Goal: Task Accomplishment & Management: Manage account settings

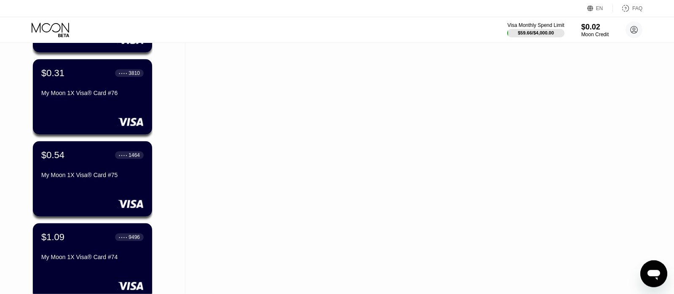
scroll to position [237, 0]
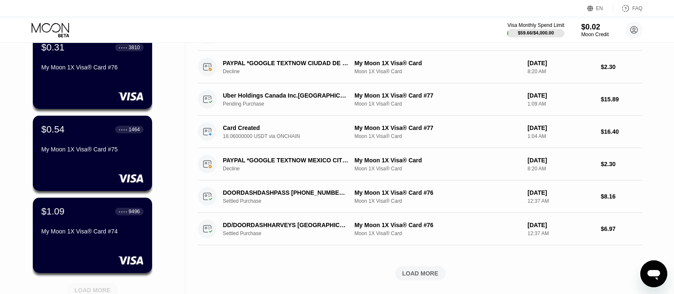
click at [94, 290] on div "LOAD MORE" at bounding box center [93, 291] width 36 height 8
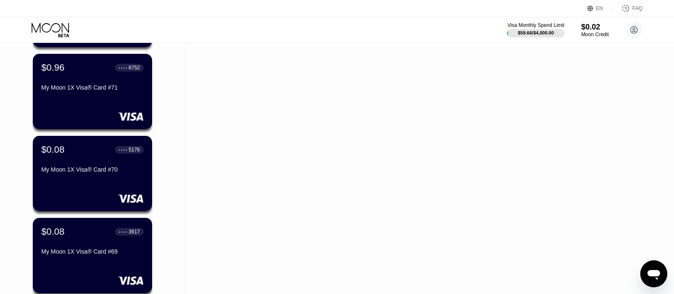
scroll to position [801, 0]
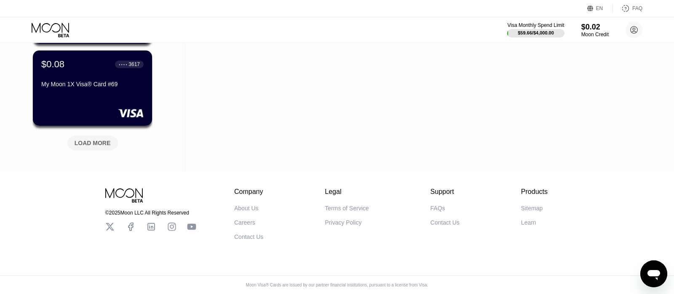
click at [103, 140] on div "LOAD MORE" at bounding box center [93, 143] width 36 height 8
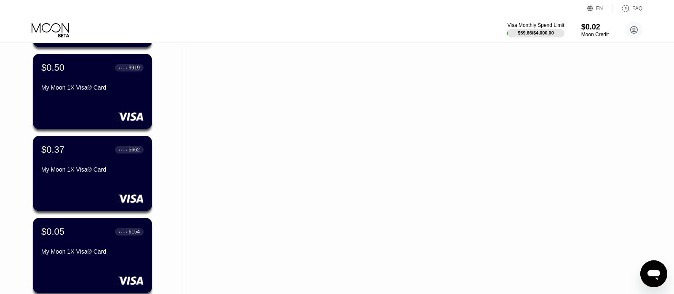
scroll to position [1211, 0]
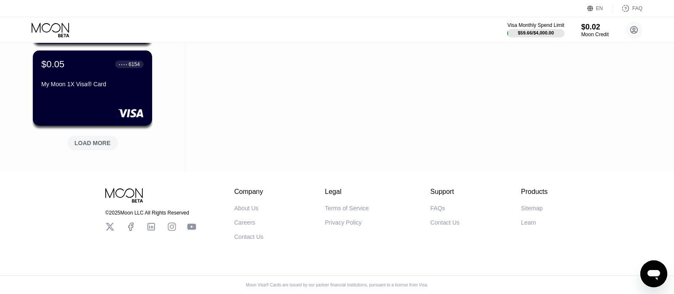
click at [86, 139] on div "LOAD MORE" at bounding box center [93, 143] width 36 height 8
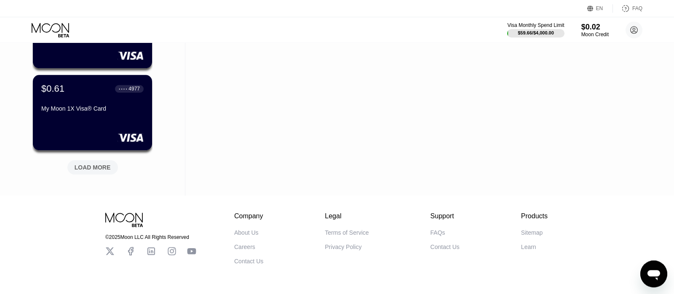
scroll to position [0, 0]
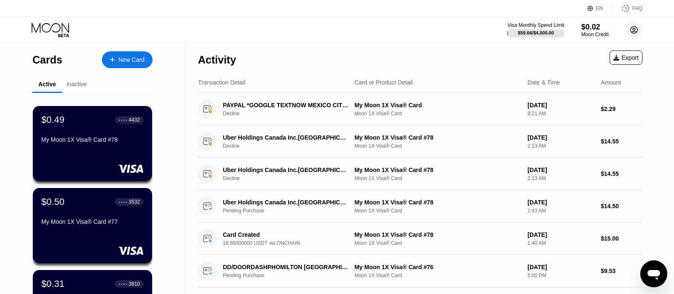
click at [629, 29] on circle at bounding box center [633, 29] width 17 height 17
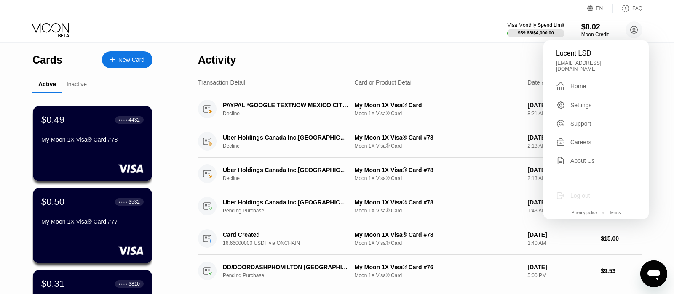
click at [574, 192] on div "Log out" at bounding box center [580, 195] width 20 height 7
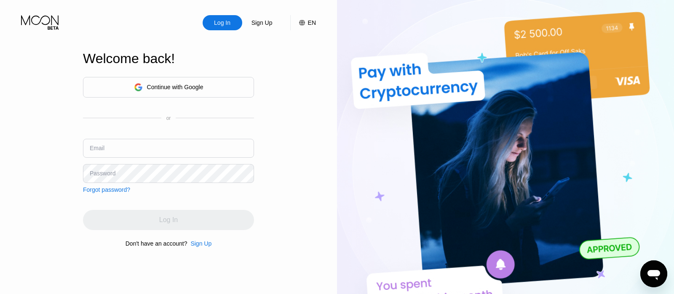
click at [188, 81] on div "Continue with Google" at bounding box center [168, 87] width 69 height 13
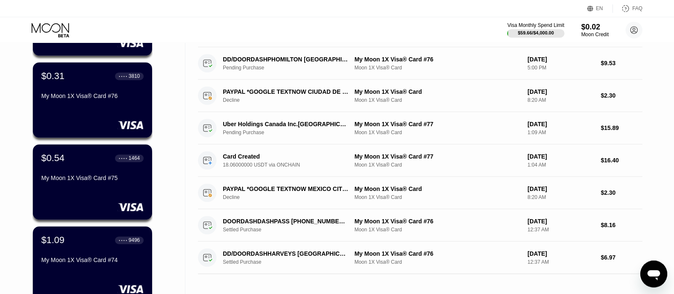
scroll to position [237, 0]
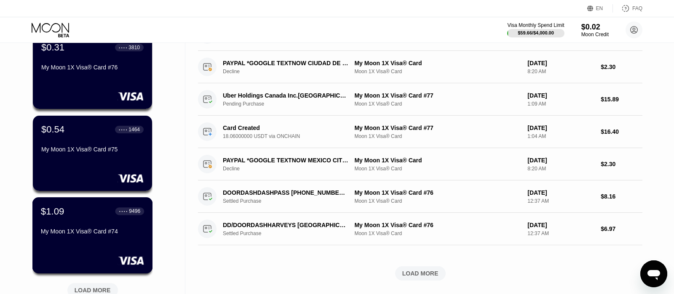
click at [94, 238] on div "My Moon 1X Visa® Card #74" at bounding box center [92, 233] width 103 height 10
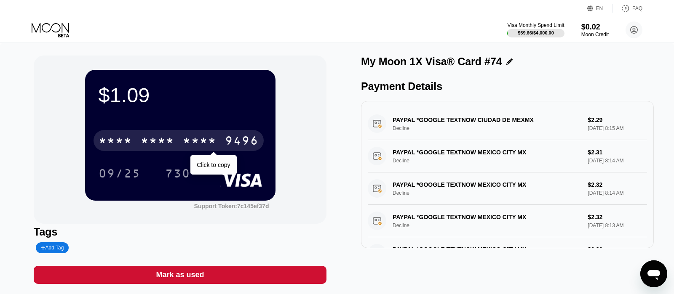
click at [215, 139] on div "* * * *" at bounding box center [200, 141] width 34 height 13
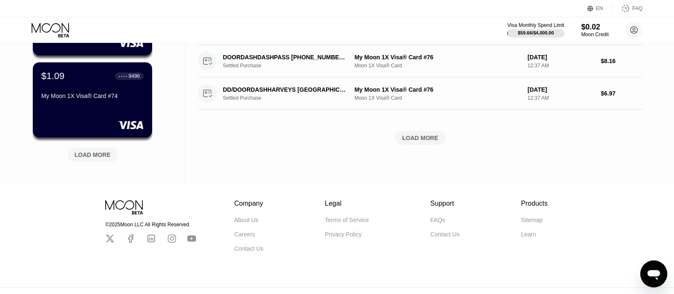
scroll to position [390, 0]
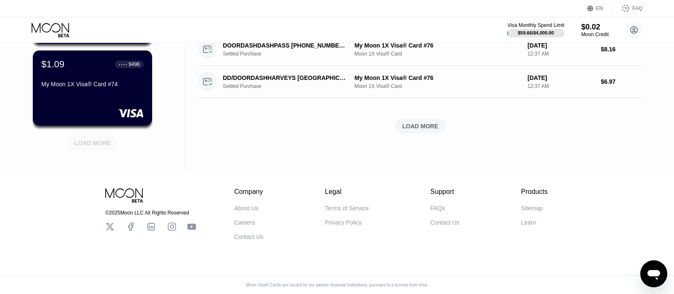
click at [82, 139] on div "LOAD MORE" at bounding box center [93, 143] width 36 height 8
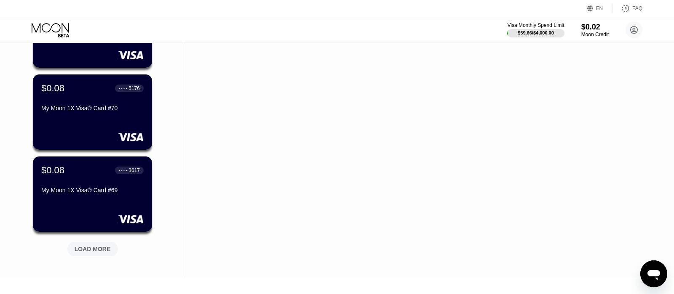
scroll to position [727, 0]
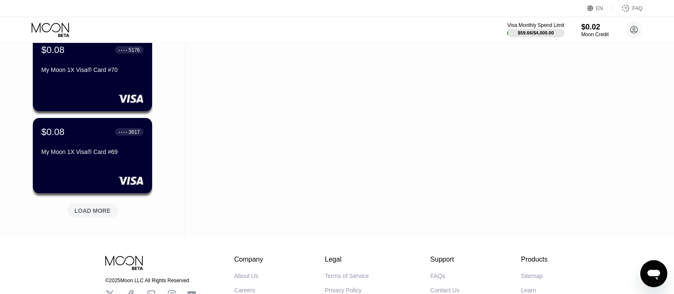
click at [92, 214] on div "LOAD MORE" at bounding box center [93, 211] width 36 height 8
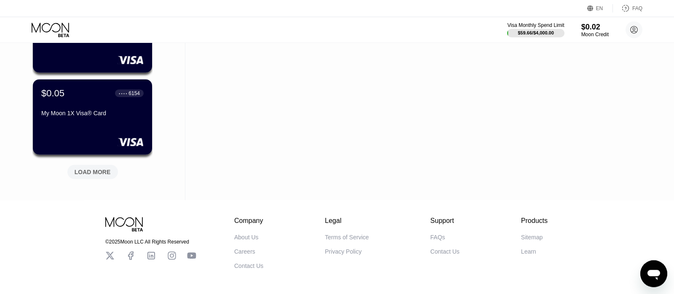
scroll to position [1201, 0]
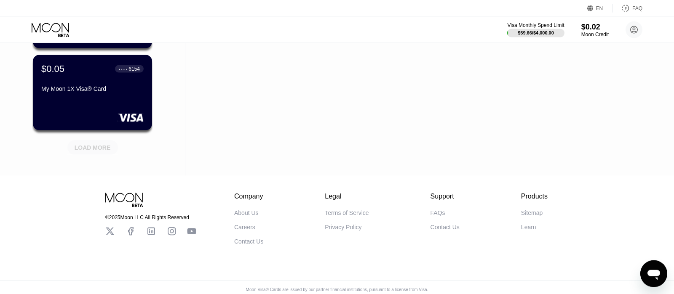
click at [105, 154] on div "LOAD MORE" at bounding box center [92, 148] width 51 height 14
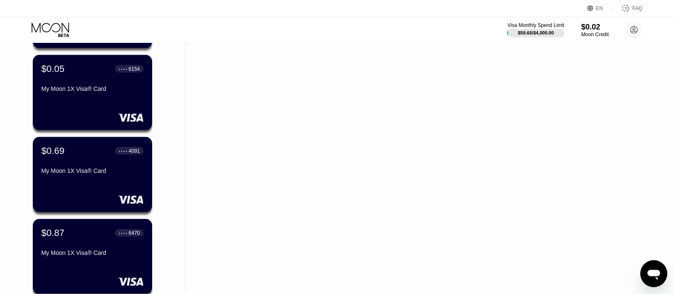
scroll to position [1438, 0]
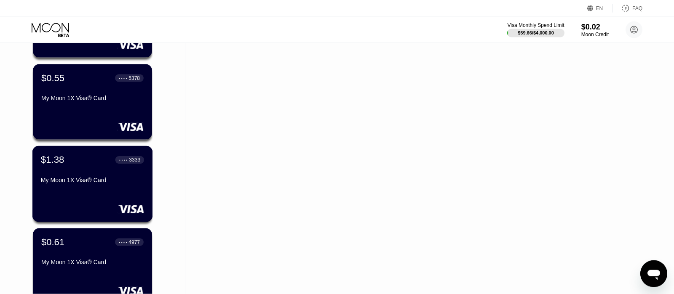
click at [83, 187] on div "My Moon 1X Visa® Card" at bounding box center [92, 182] width 103 height 10
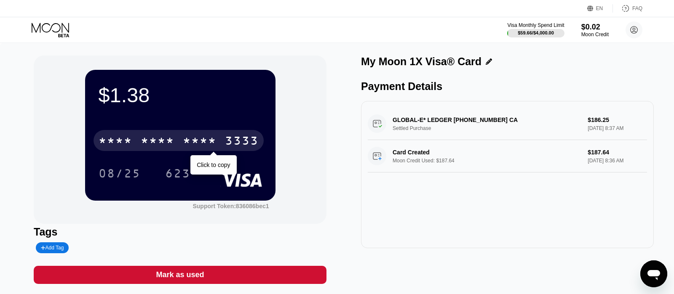
click at [147, 133] on div "* * * * * * * * * * * * 3333" at bounding box center [178, 140] width 170 height 21
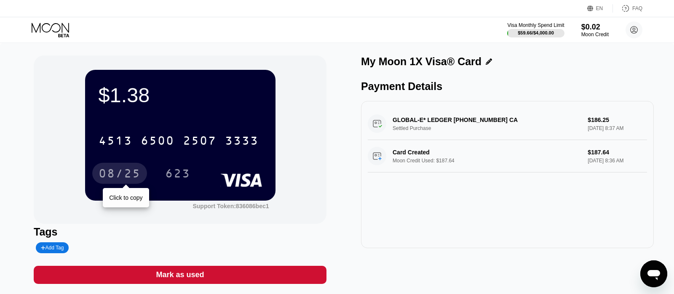
click at [122, 170] on div "08/25" at bounding box center [120, 174] width 42 height 13
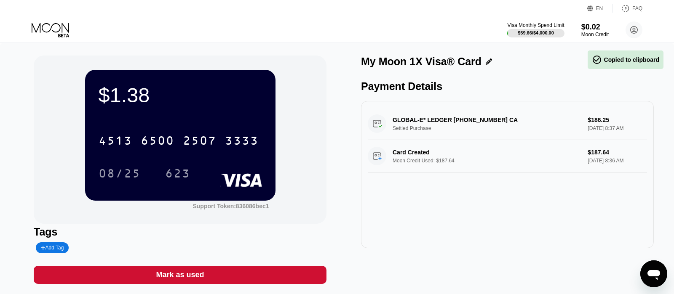
drag, startPoint x: 159, startPoint y: 158, endPoint x: 161, endPoint y: 165, distance: 6.8
click at [159, 160] on div "[CREDIT_CARD_NUMBER] 08/25 623" at bounding box center [180, 149] width 163 height 50
click at [169, 172] on div "623" at bounding box center [177, 174] width 25 height 13
click at [147, 2] on div "EN Language English Save FAQ" at bounding box center [337, 8] width 674 height 17
